Goal: Transaction & Acquisition: Subscribe to service/newsletter

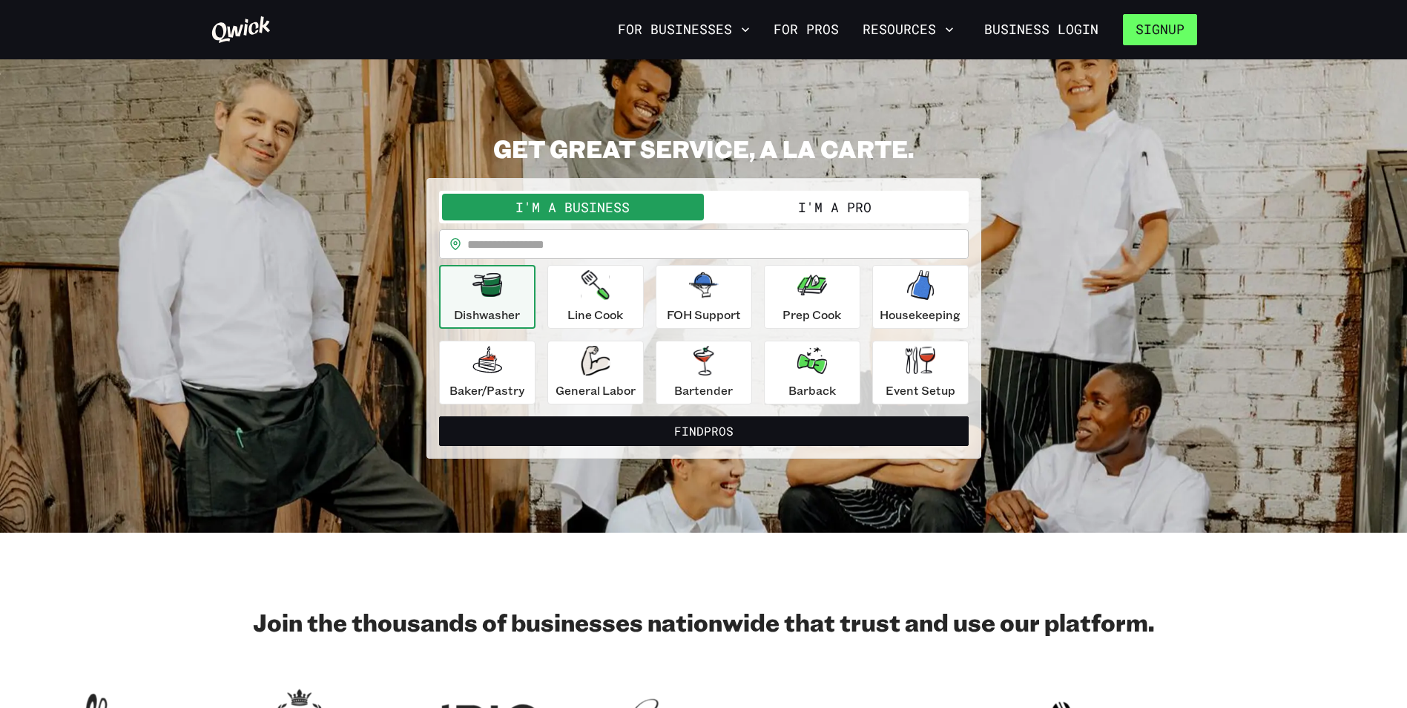
click at [1162, 34] on button "Signup" at bounding box center [1160, 29] width 74 height 31
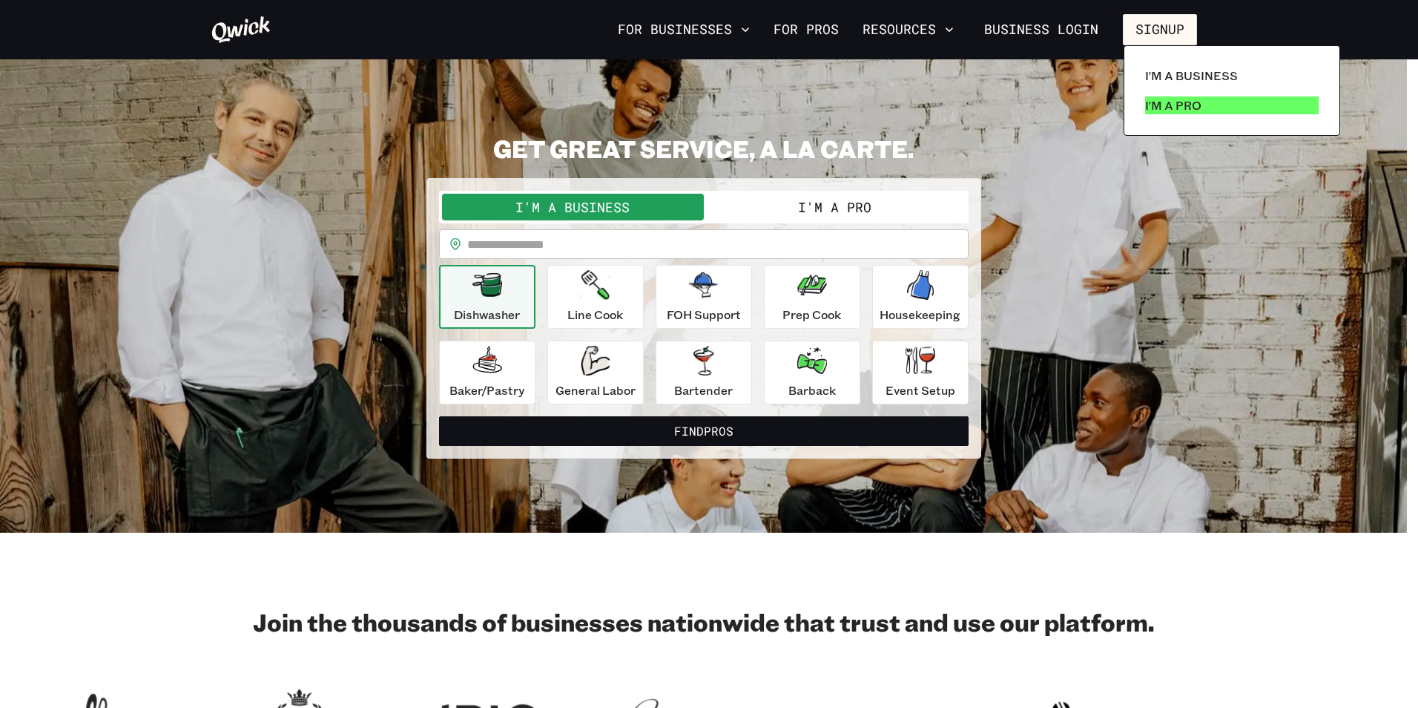
click at [1234, 98] on link "I'm a Pro" at bounding box center [1231, 105] width 185 height 30
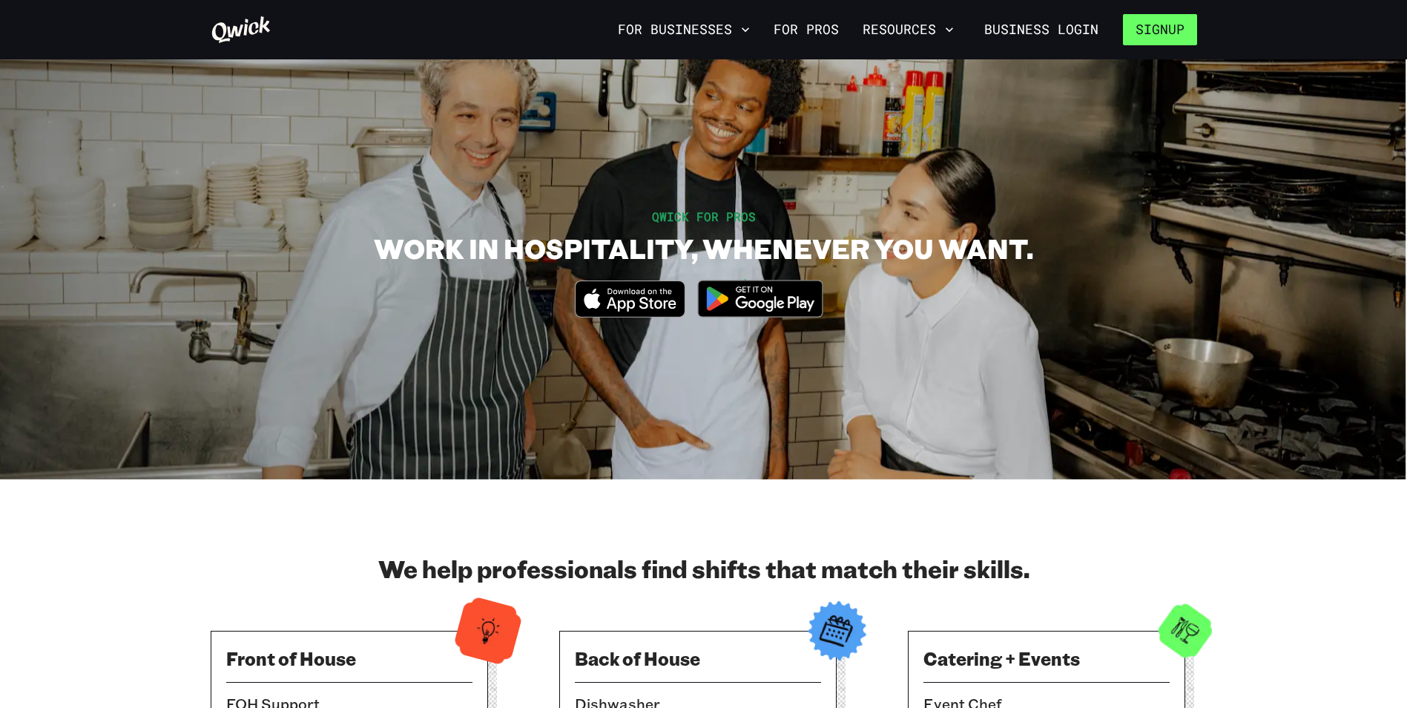
click at [1175, 38] on button "Signup" at bounding box center [1160, 29] width 74 height 31
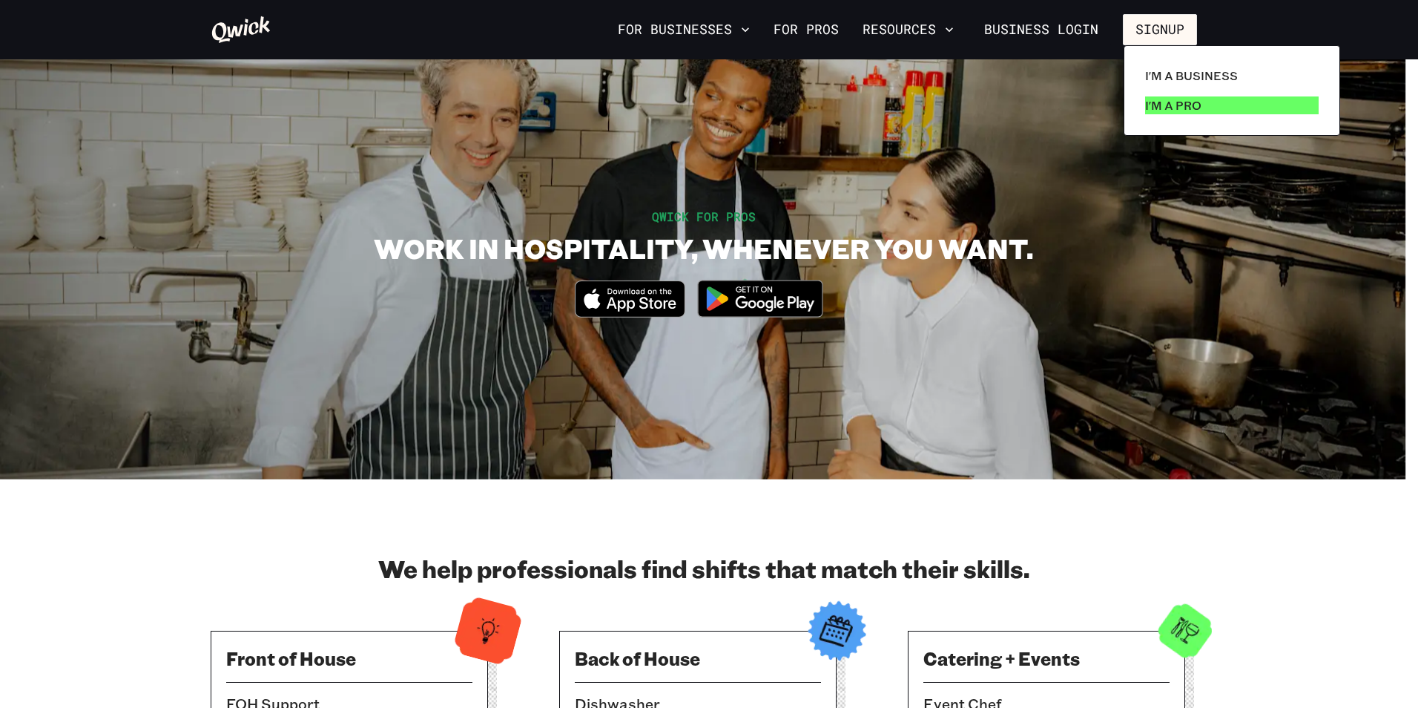
click at [1144, 104] on link "I'm a Pro" at bounding box center [1231, 105] width 185 height 30
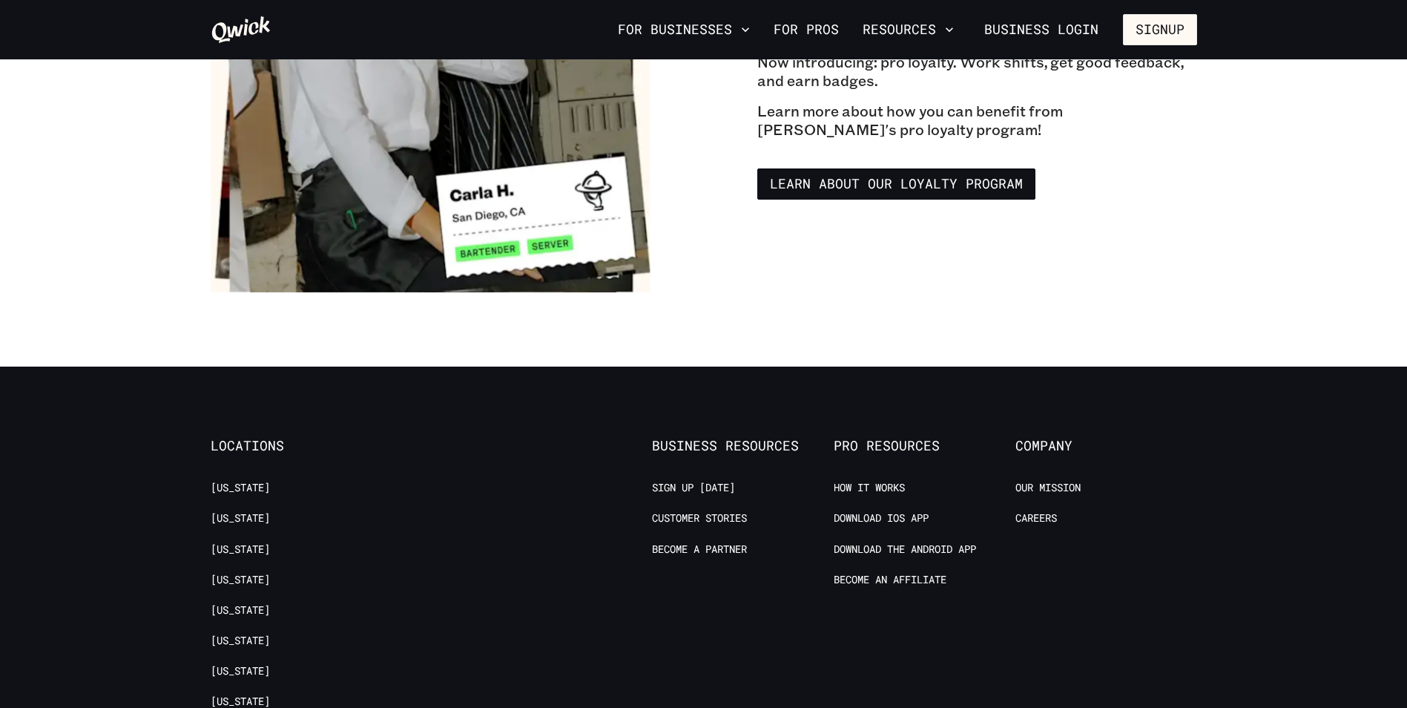
scroll to position [2818, 0]
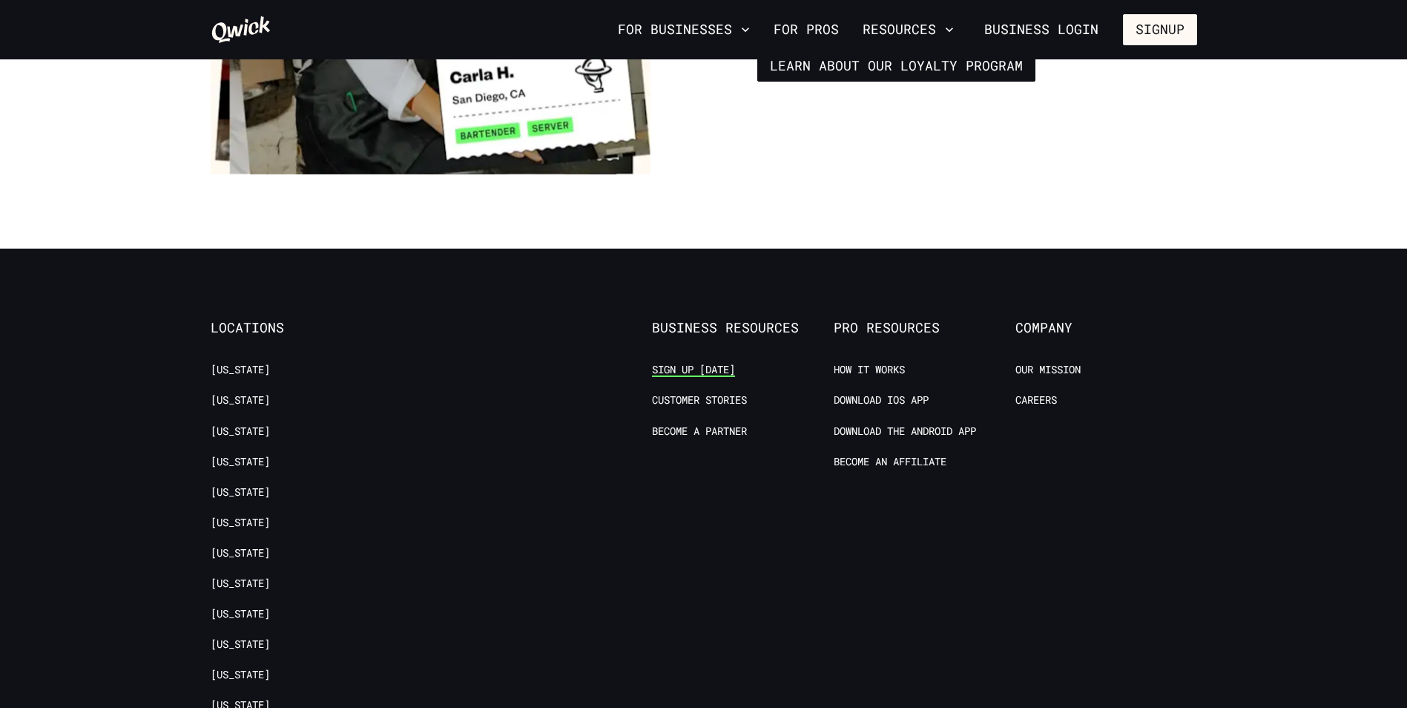
click at [720, 363] on link "Sign up [DATE]" at bounding box center [693, 370] width 83 height 14
